Goal: Communication & Community: Participate in discussion

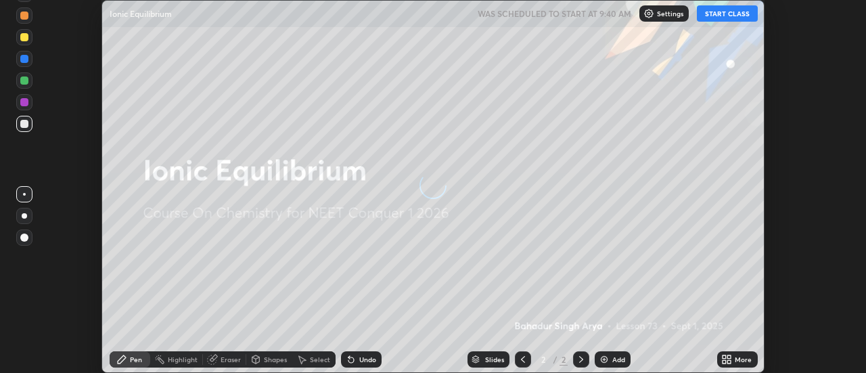
scroll to position [373, 866]
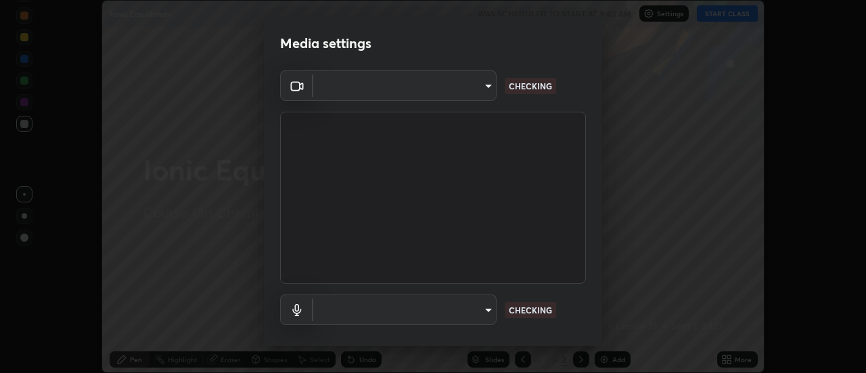
type input "11091fc9cf98ddb1de65d763d7518d3091c73b0c70139daee758abf18b0ad9b1"
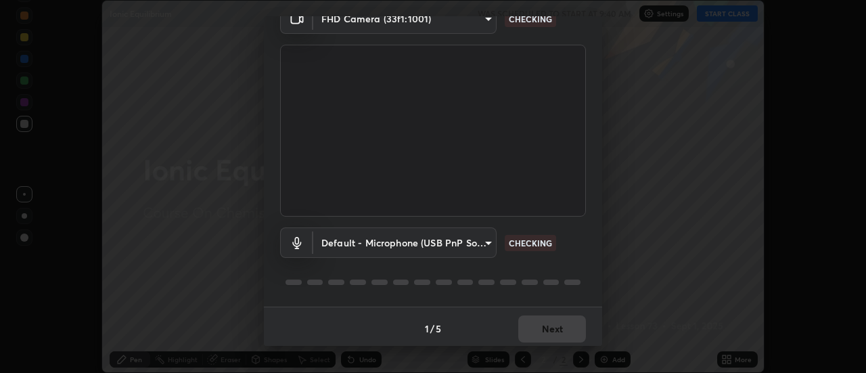
scroll to position [71, 0]
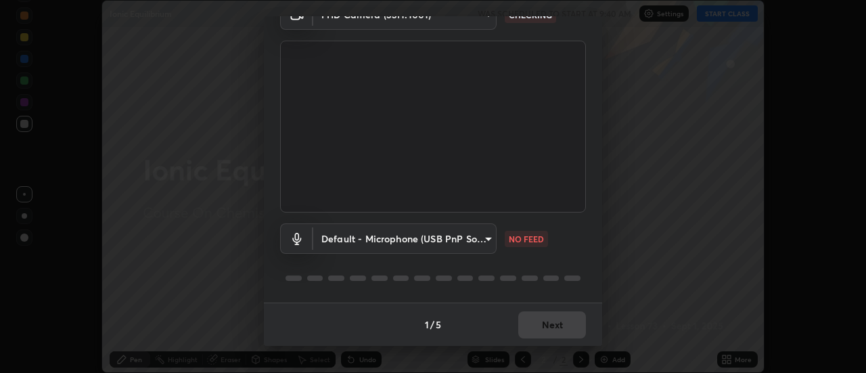
click at [489, 237] on body "Erase all Ionic Equilibrium WAS SCHEDULED TO START AT 9:40 AM Settings START CL…" at bounding box center [433, 186] width 866 height 373
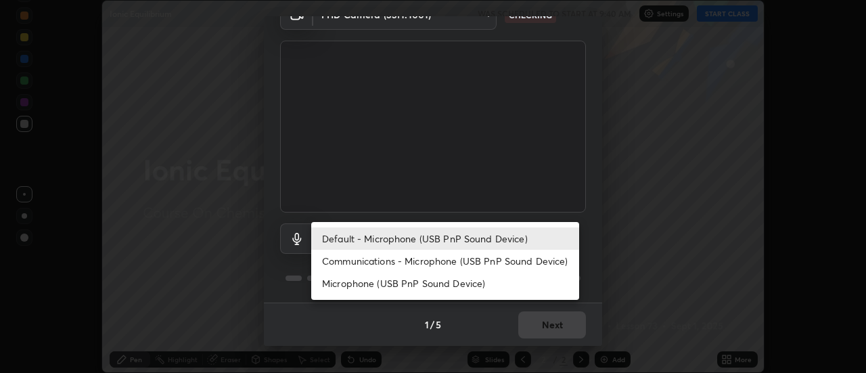
click at [484, 264] on li "Communications - Microphone (USB PnP Sound Device)" at bounding box center [445, 261] width 268 height 22
type input "communications"
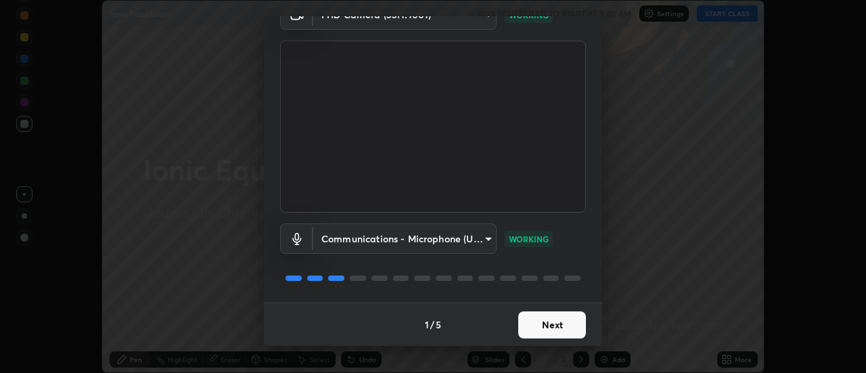
click at [546, 325] on button "Next" at bounding box center [552, 324] width 68 height 27
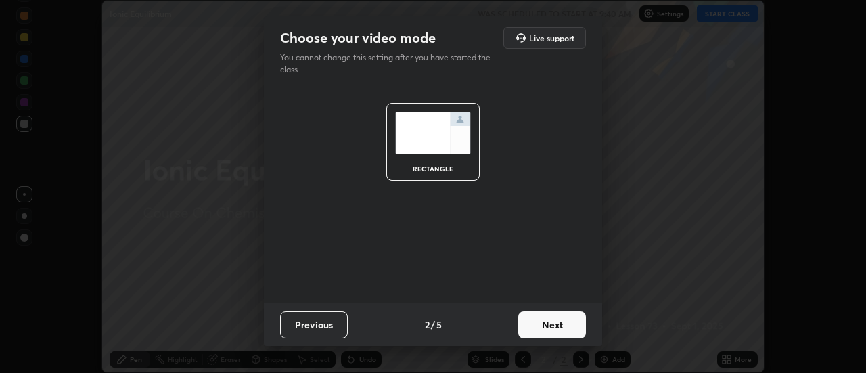
click at [549, 330] on button "Next" at bounding box center [552, 324] width 68 height 27
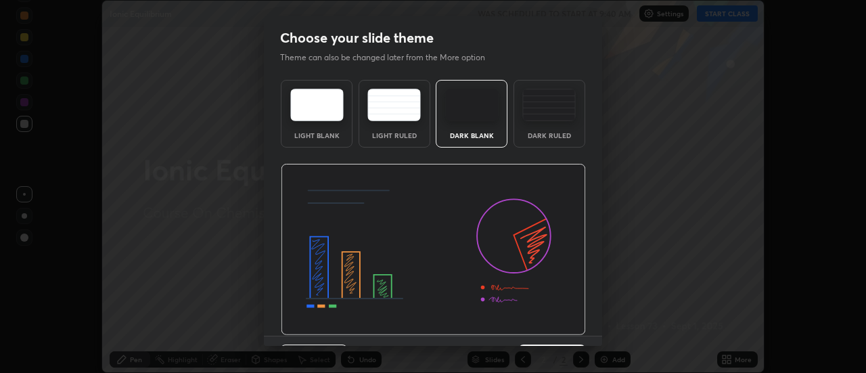
scroll to position [33, 0]
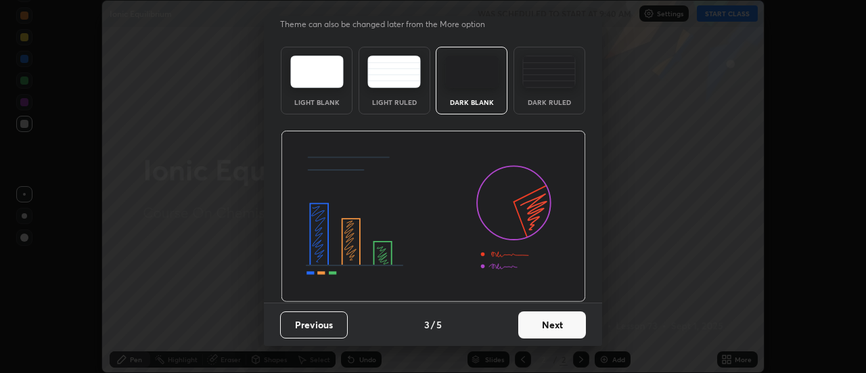
click at [549, 321] on button "Next" at bounding box center [552, 324] width 68 height 27
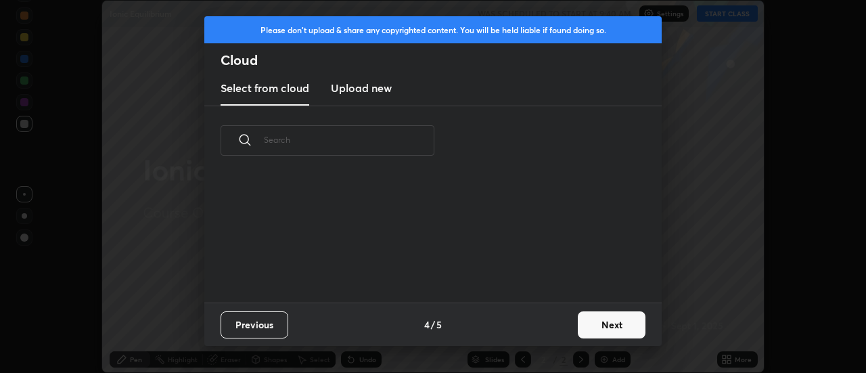
scroll to position [127, 435]
click at [598, 327] on button "Next" at bounding box center [612, 324] width 68 height 27
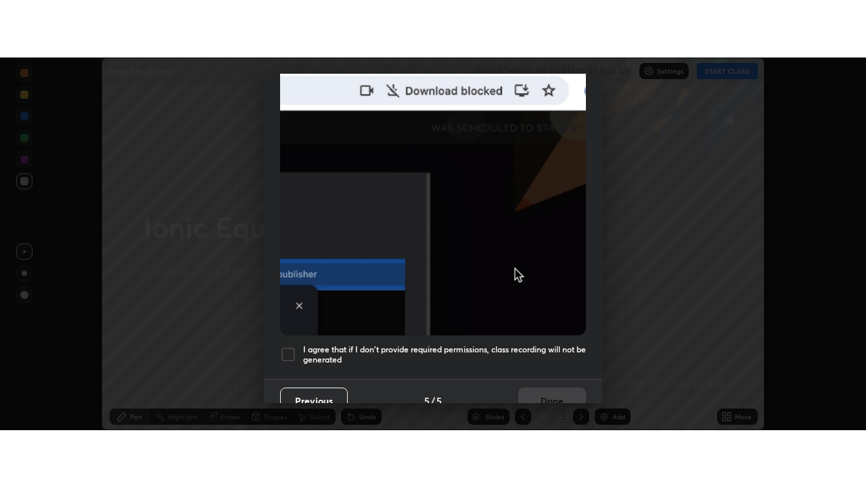
scroll to position [347, 0]
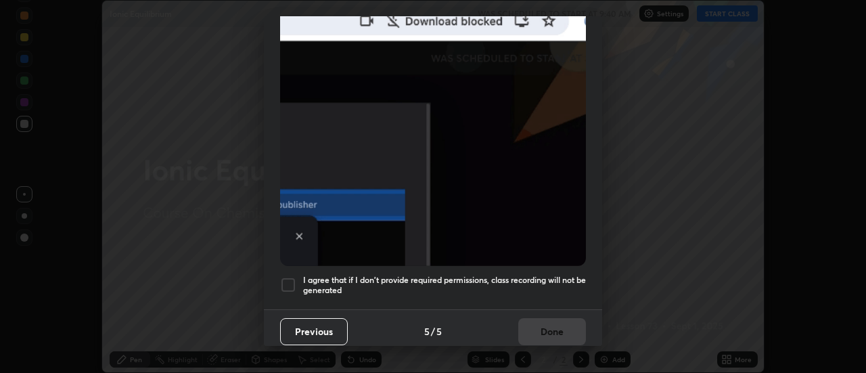
click at [290, 277] on div at bounding box center [288, 285] width 16 height 16
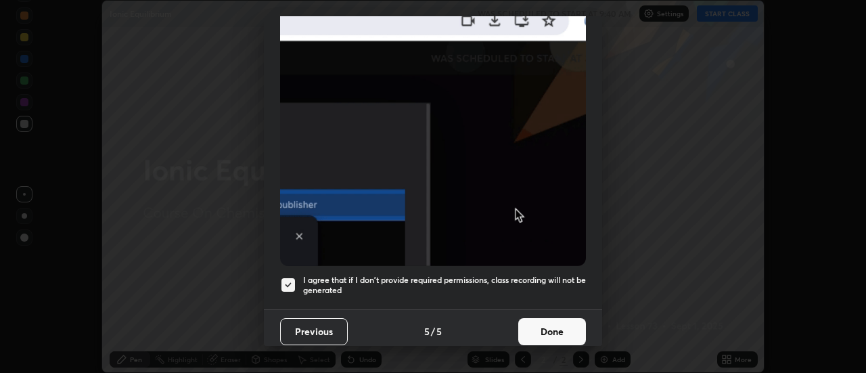
click at [541, 327] on button "Done" at bounding box center [552, 331] width 68 height 27
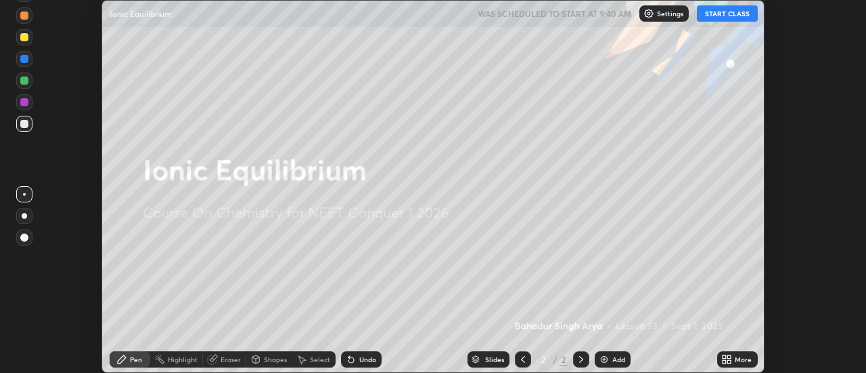
click at [729, 18] on button "START CLASS" at bounding box center [727, 13] width 61 height 16
click at [729, 361] on icon at bounding box center [729, 361] width 3 height 3
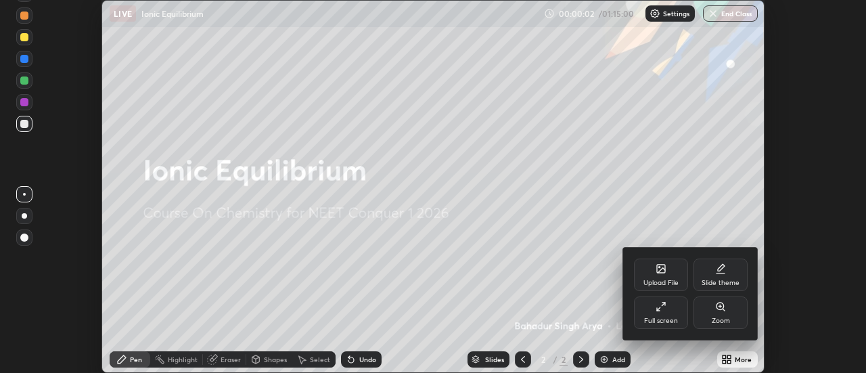
click at [671, 317] on div "Full screen" at bounding box center [661, 320] width 34 height 7
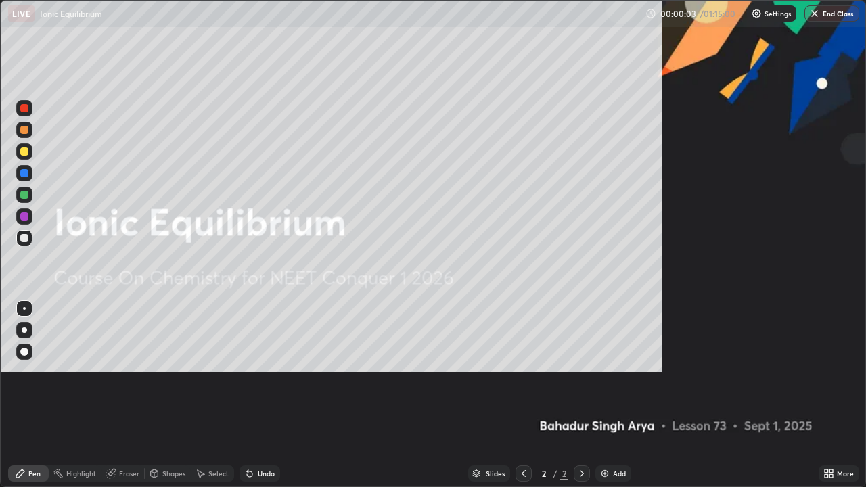
scroll to position [487, 866]
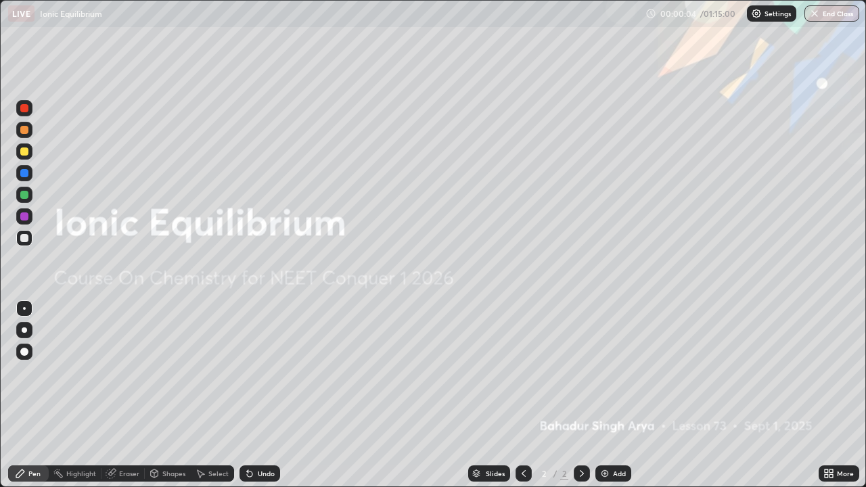
click at [617, 372] on div "Add" at bounding box center [619, 473] width 13 height 7
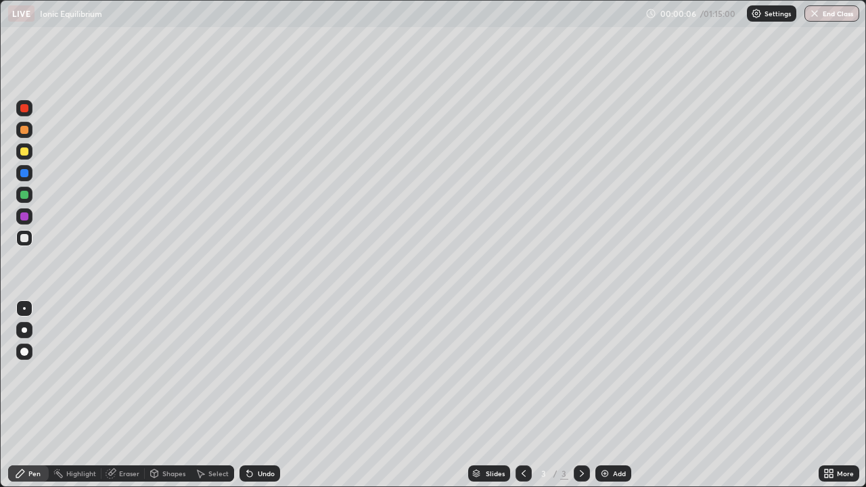
click at [30, 333] on div at bounding box center [24, 330] width 16 height 16
click at [24, 158] on div at bounding box center [24, 151] width 16 height 16
click at [26, 238] on div at bounding box center [24, 238] width 8 height 8
click at [24, 157] on div at bounding box center [24, 151] width 16 height 16
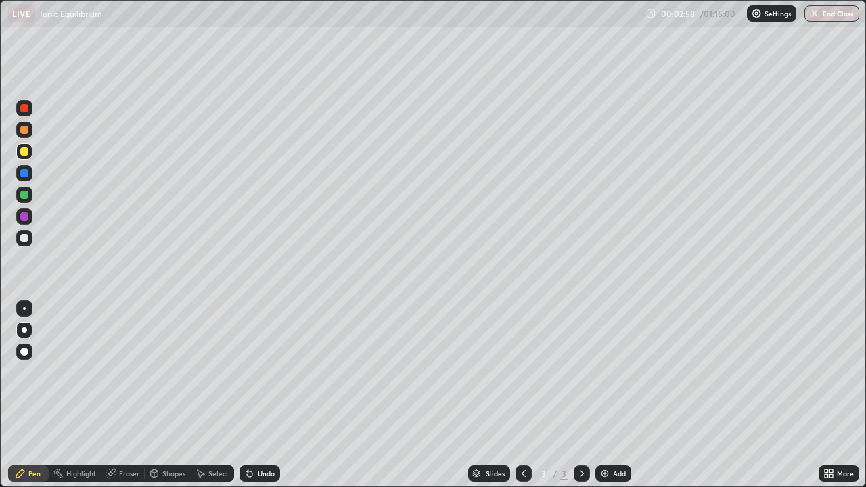
click at [24, 238] on div at bounding box center [24, 238] width 8 height 8
click at [24, 154] on div at bounding box center [24, 152] width 8 height 8
click at [26, 239] on div at bounding box center [24, 238] width 8 height 8
click at [24, 198] on div at bounding box center [24, 195] width 8 height 8
click at [613, 372] on div "Add" at bounding box center [619, 473] width 13 height 7
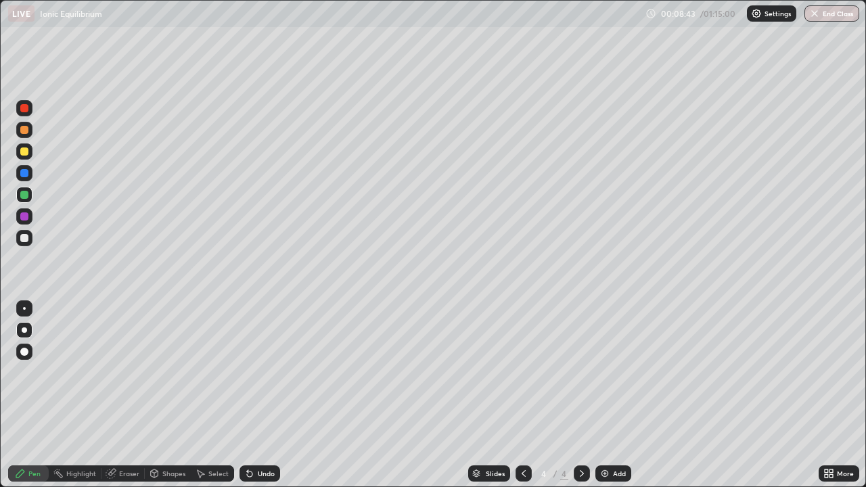
click at [23, 239] on div at bounding box center [24, 238] width 8 height 8
click at [474, 135] on button "Undo" at bounding box center [491, 140] width 39 height 16
click at [24, 152] on div at bounding box center [24, 152] width 8 height 8
click at [615, 372] on div "Add" at bounding box center [619, 473] width 13 height 7
click at [23, 241] on div at bounding box center [24, 238] width 8 height 8
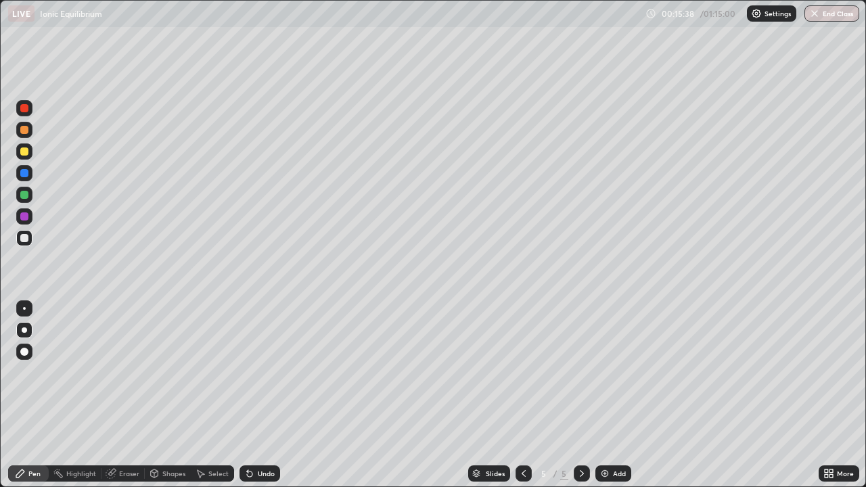
click at [24, 156] on div at bounding box center [24, 151] width 16 height 16
click at [26, 241] on div at bounding box center [24, 238] width 8 height 8
click at [610, 372] on div "Add" at bounding box center [614, 474] width 36 height 16
click at [25, 155] on div at bounding box center [24, 152] width 8 height 8
click at [23, 240] on div at bounding box center [24, 238] width 8 height 8
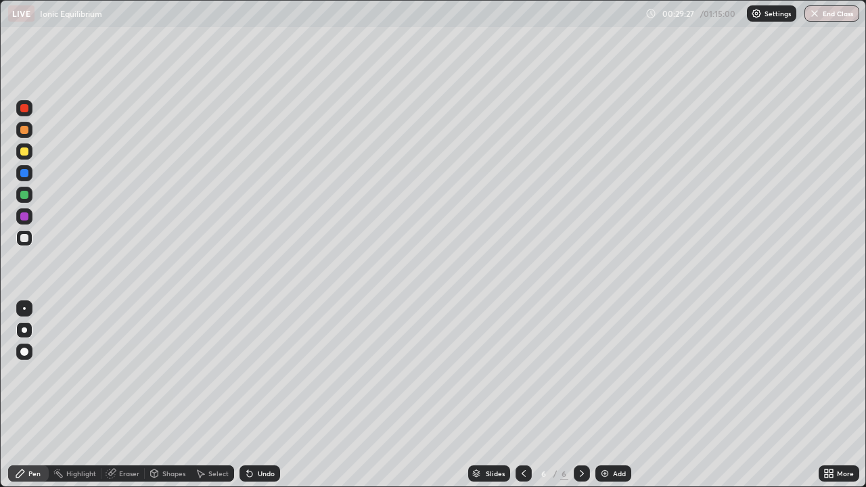
click at [24, 240] on div at bounding box center [24, 238] width 8 height 8
click at [24, 196] on div at bounding box center [24, 195] width 8 height 8
click at [608, 372] on img at bounding box center [605, 473] width 11 height 11
click at [24, 239] on div at bounding box center [24, 238] width 8 height 8
click at [606, 372] on img at bounding box center [605, 473] width 11 height 11
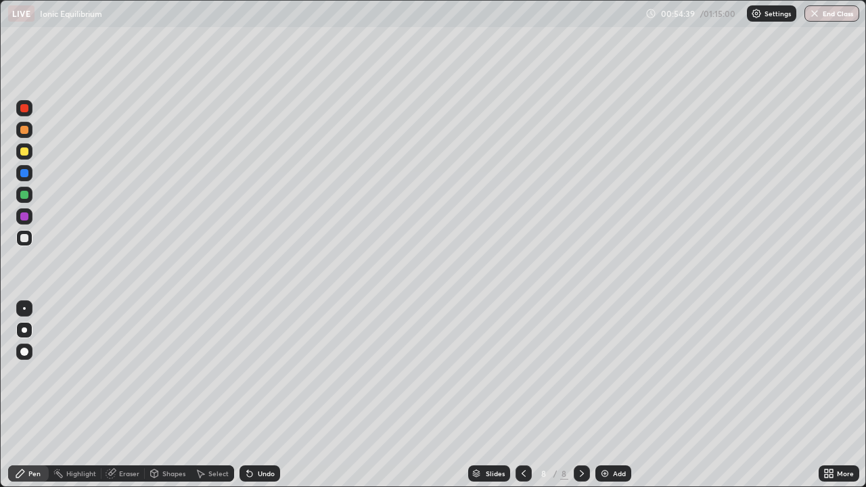
click at [816, 17] on img "button" at bounding box center [814, 13] width 11 height 11
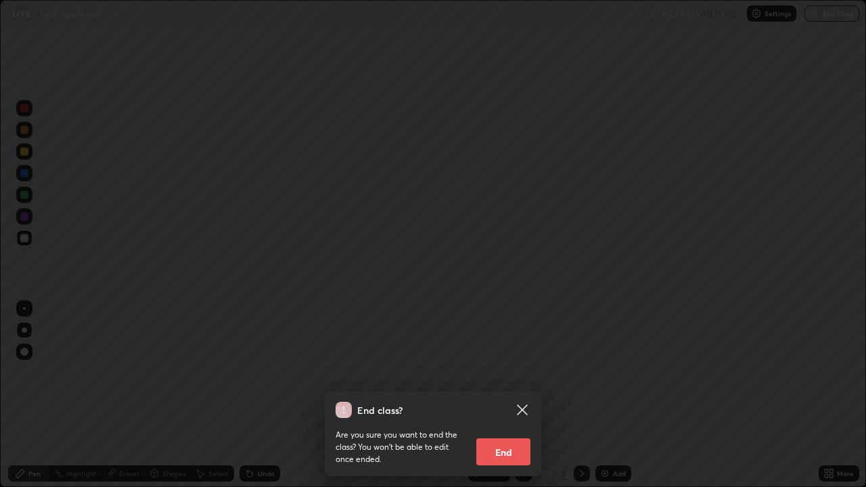
click at [492, 372] on button "End" at bounding box center [503, 452] width 54 height 27
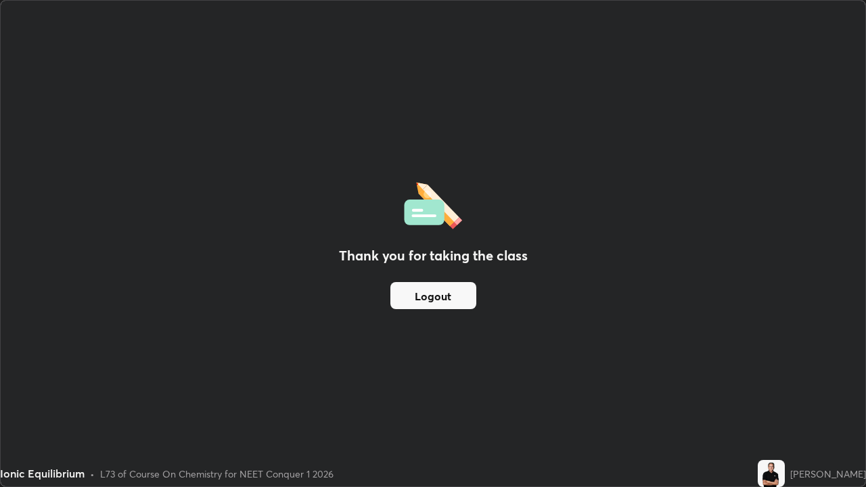
click at [439, 296] on button "Logout" at bounding box center [434, 295] width 86 height 27
click at [437, 300] on button "Logout" at bounding box center [434, 295] width 86 height 27
